Goal: Task Accomplishment & Management: Manage account settings

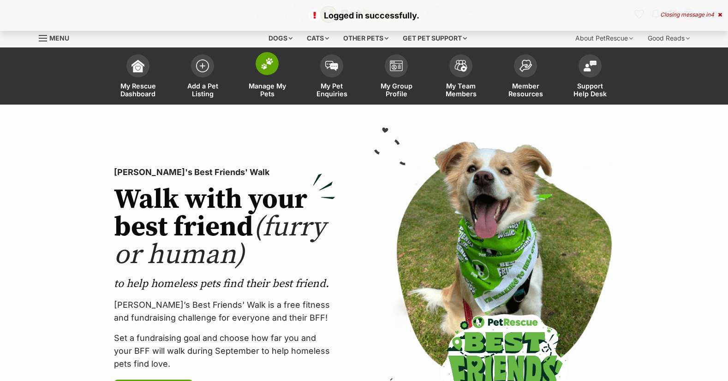
click at [267, 66] on img at bounding box center [267, 64] width 13 height 12
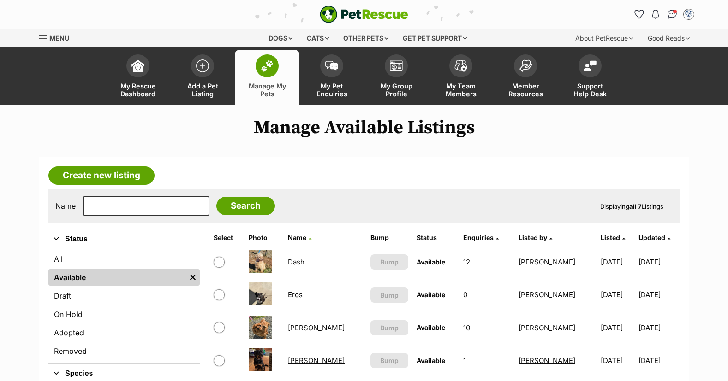
scroll to position [138, 0]
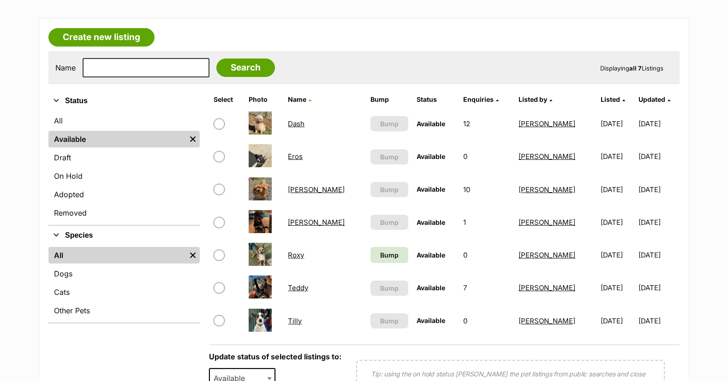
click at [218, 320] on input "checkbox" at bounding box center [219, 320] width 11 height 11
checkbox input "true"
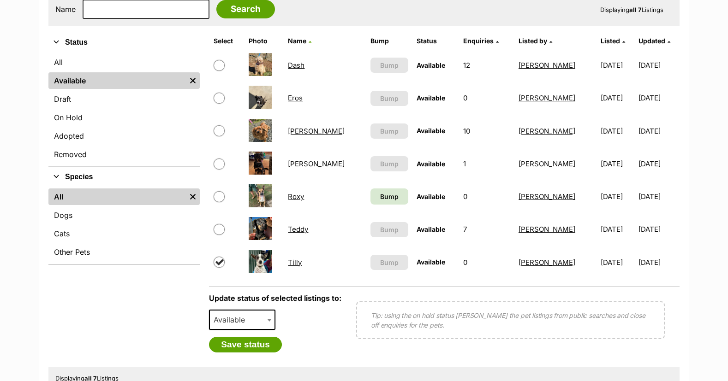
scroll to position [277, 0]
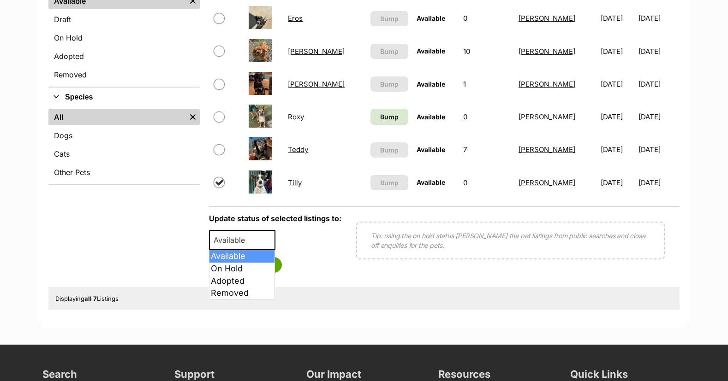
click at [267, 237] on span at bounding box center [270, 240] width 9 height 20
select select "rehomed"
click at [256, 263] on button "Save status" at bounding box center [245, 265] width 73 height 16
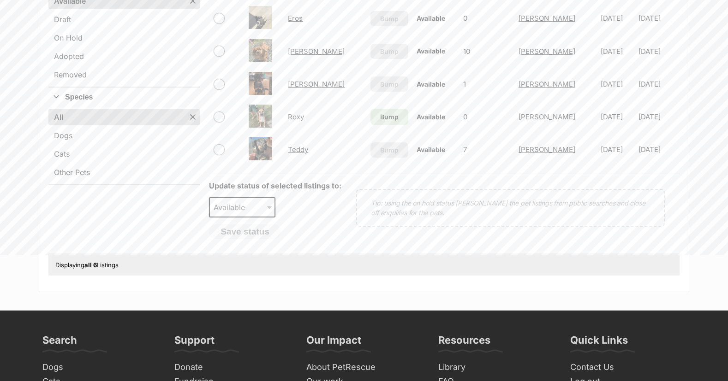
scroll to position [46, 0]
